Goal: Find contact information: Find contact information

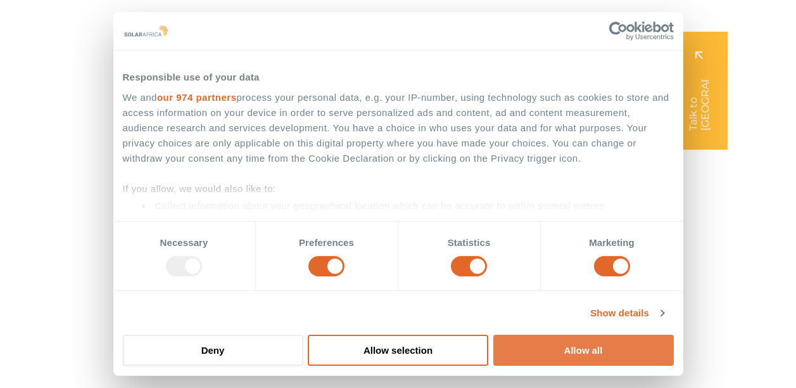
click at [584, 357] on button "Allow all" at bounding box center [583, 349] width 181 height 31
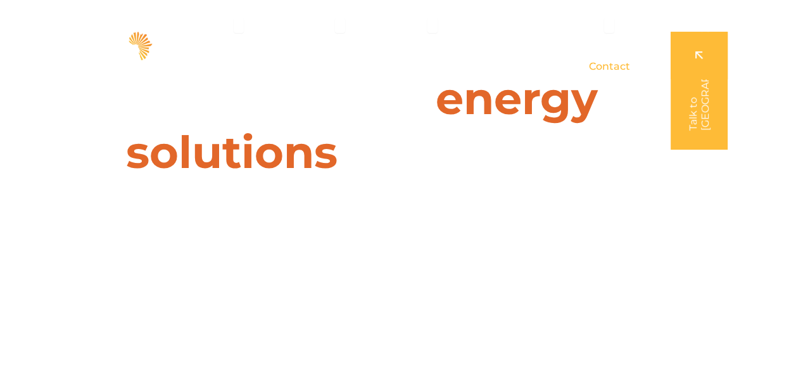
click at [609, 61] on span "Contact" at bounding box center [609, 66] width 41 height 15
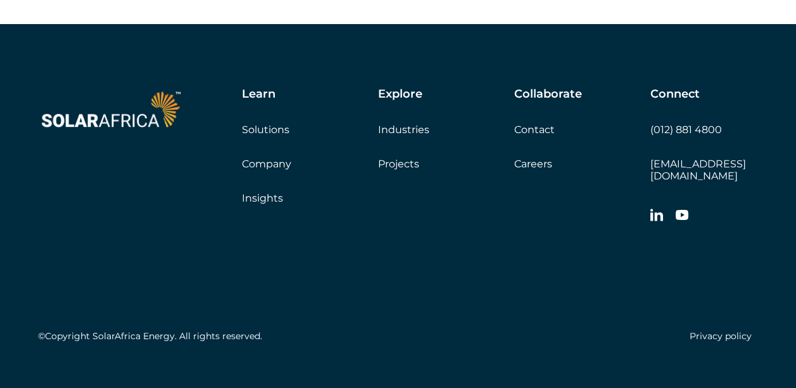
scroll to position [2123, 0]
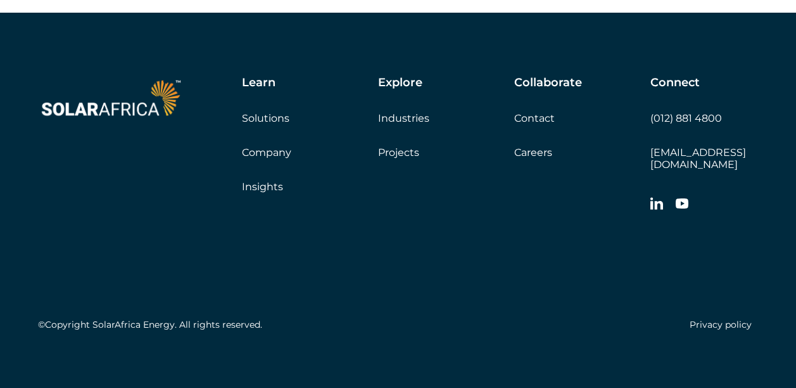
click at [451, 251] on div "©Copyright SolarAfrica Energy. All rights reserved. Privacy policy" at bounding box center [398, 277] width 720 height 118
